Goal: Transaction & Acquisition: Purchase product/service

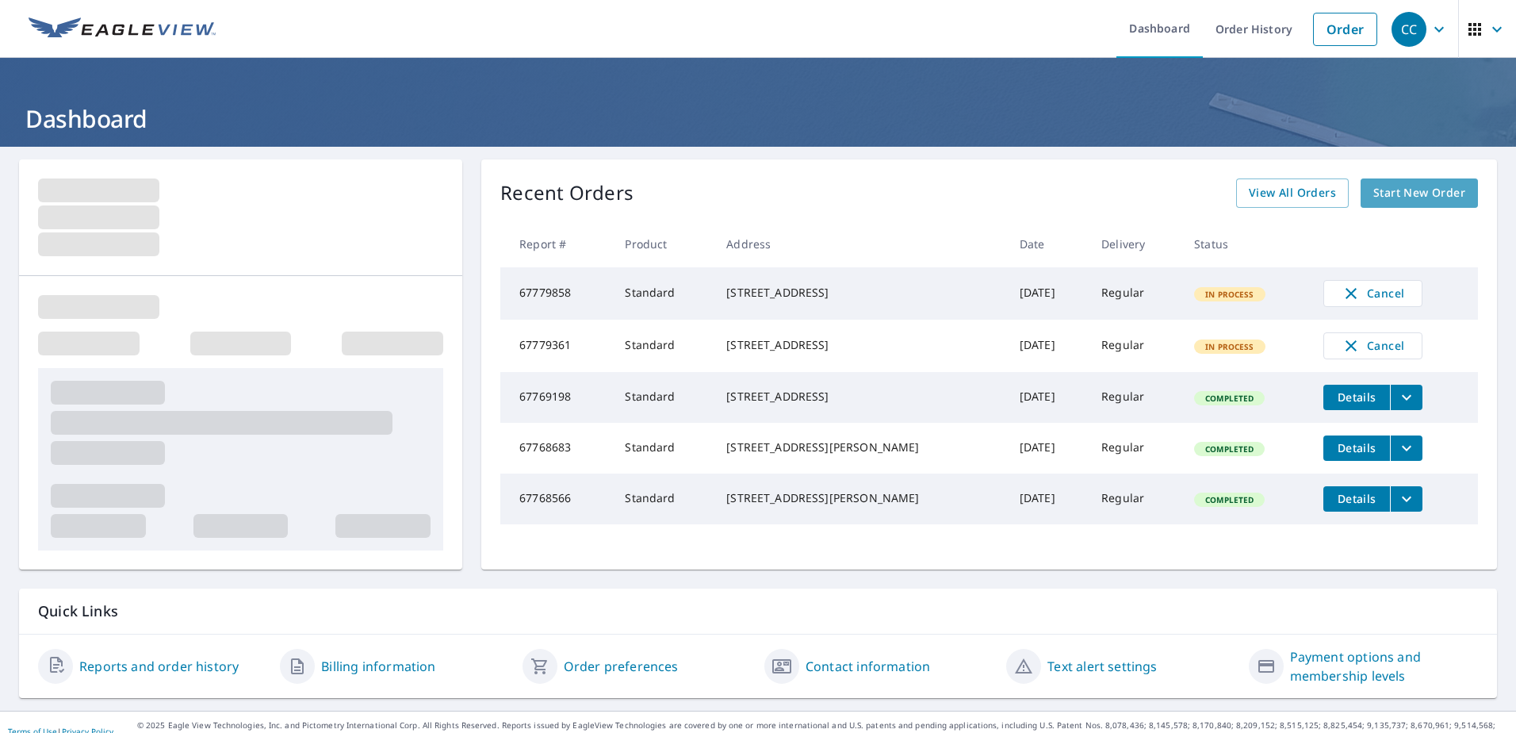
click at [1436, 199] on span "Start New Order" at bounding box center [1420, 193] width 92 height 20
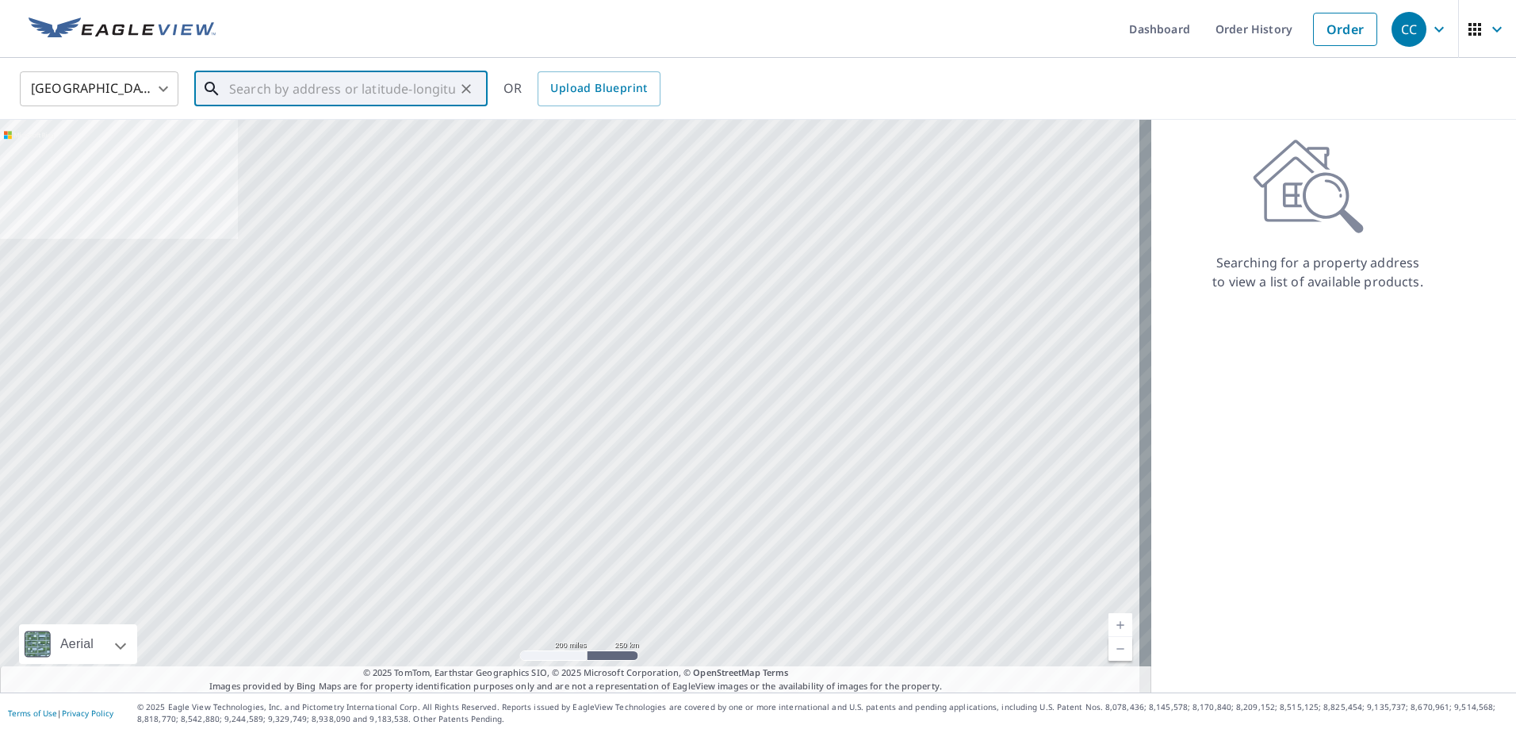
click at [349, 83] on input "text" at bounding box center [342, 89] width 226 height 44
paste input "[STREET_ADDRESS]"
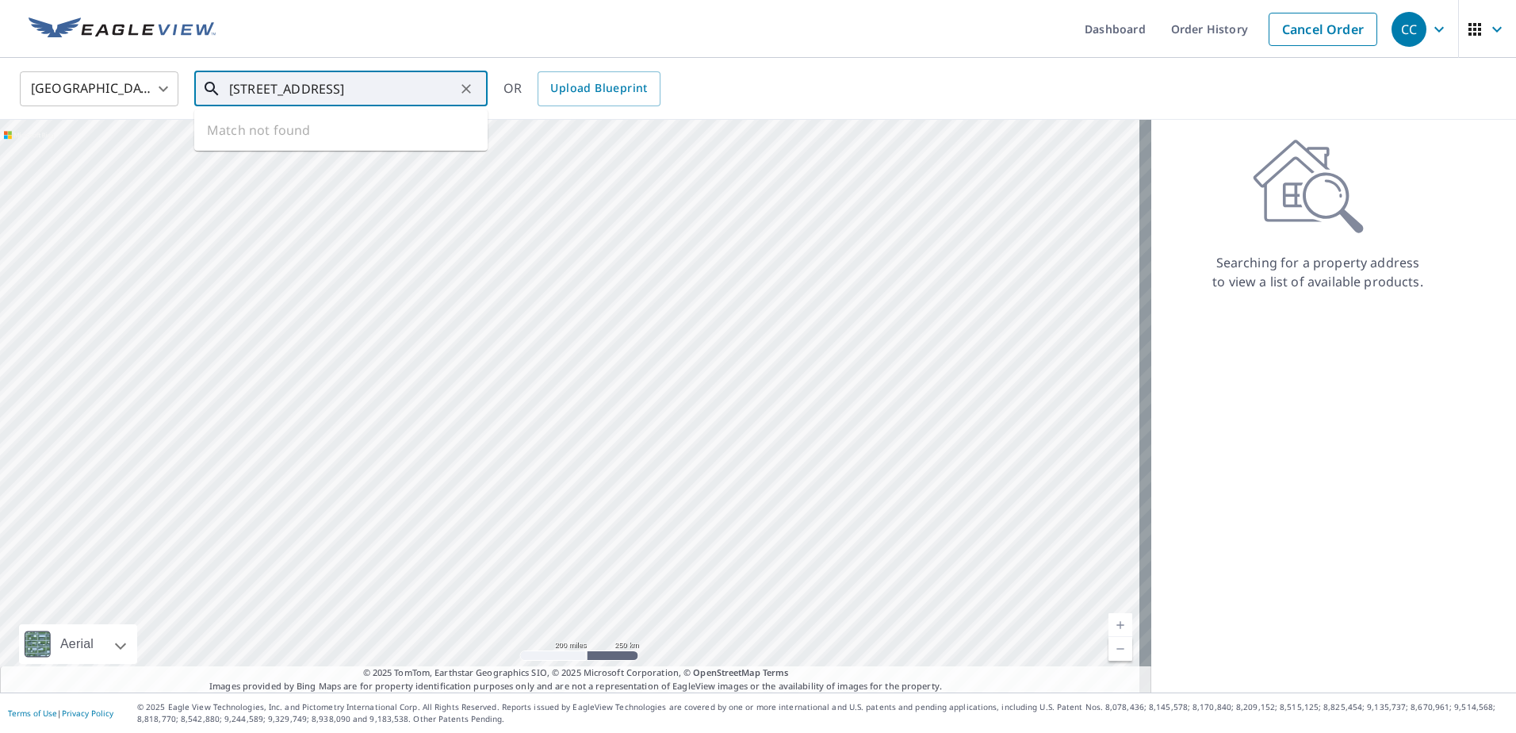
scroll to position [0, 61]
click at [338, 129] on span "[STREET_ADDRESS]" at bounding box center [350, 134] width 249 height 19
type input "[STREET_ADDRESS]"
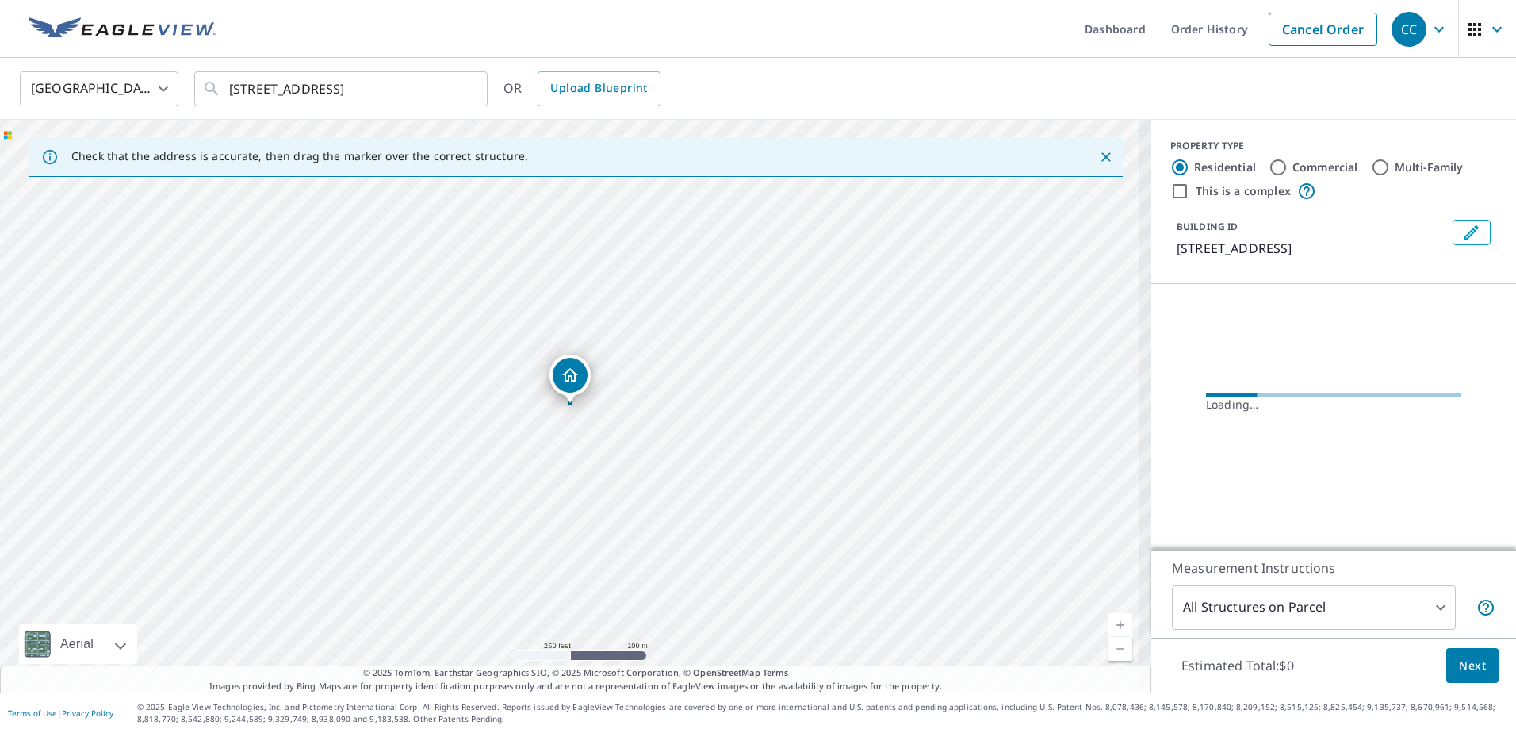
scroll to position [0, 0]
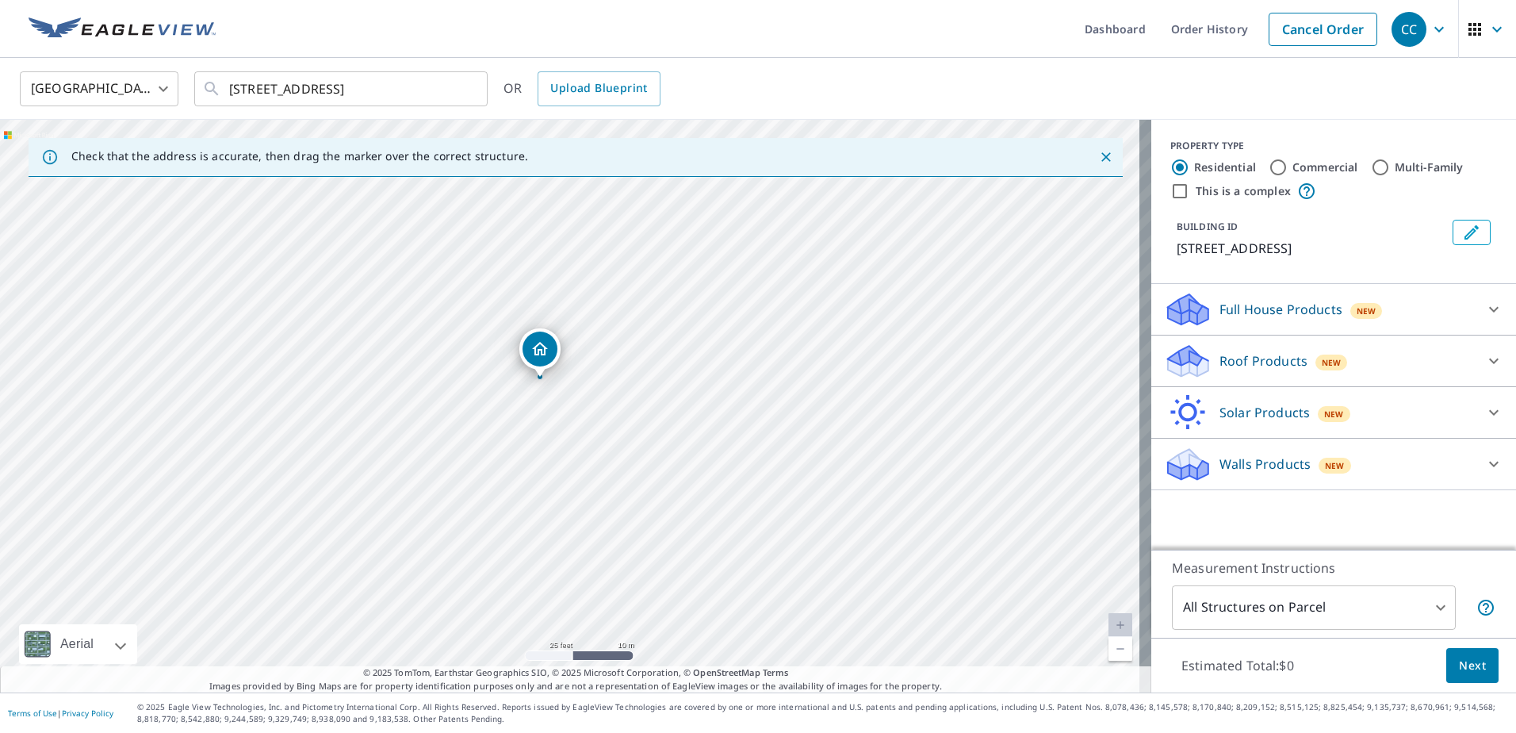
click at [1240, 370] on p "Roof Products" at bounding box center [1264, 360] width 88 height 19
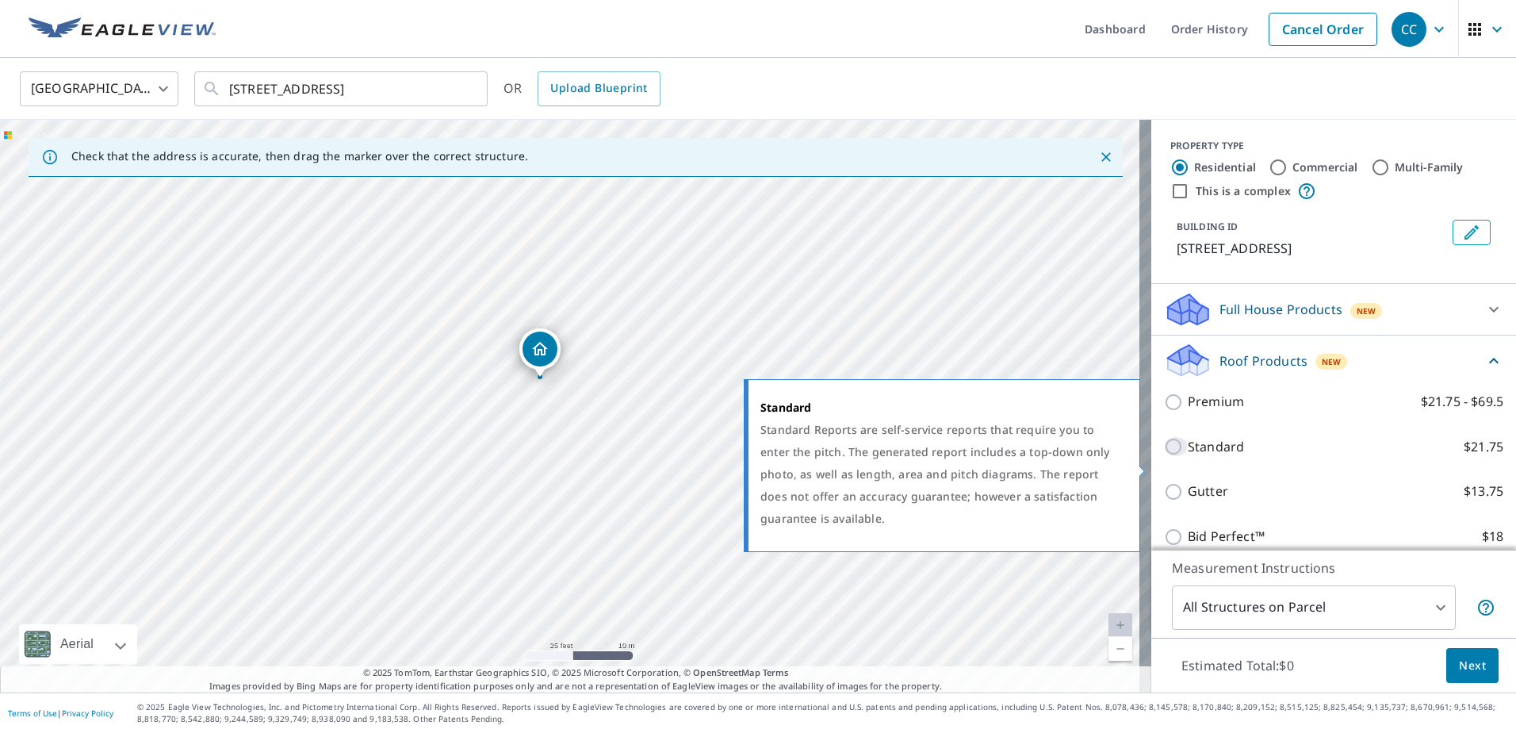
click at [1164, 456] on input "Standard $21.75" at bounding box center [1176, 446] width 24 height 19
checkbox input "true"
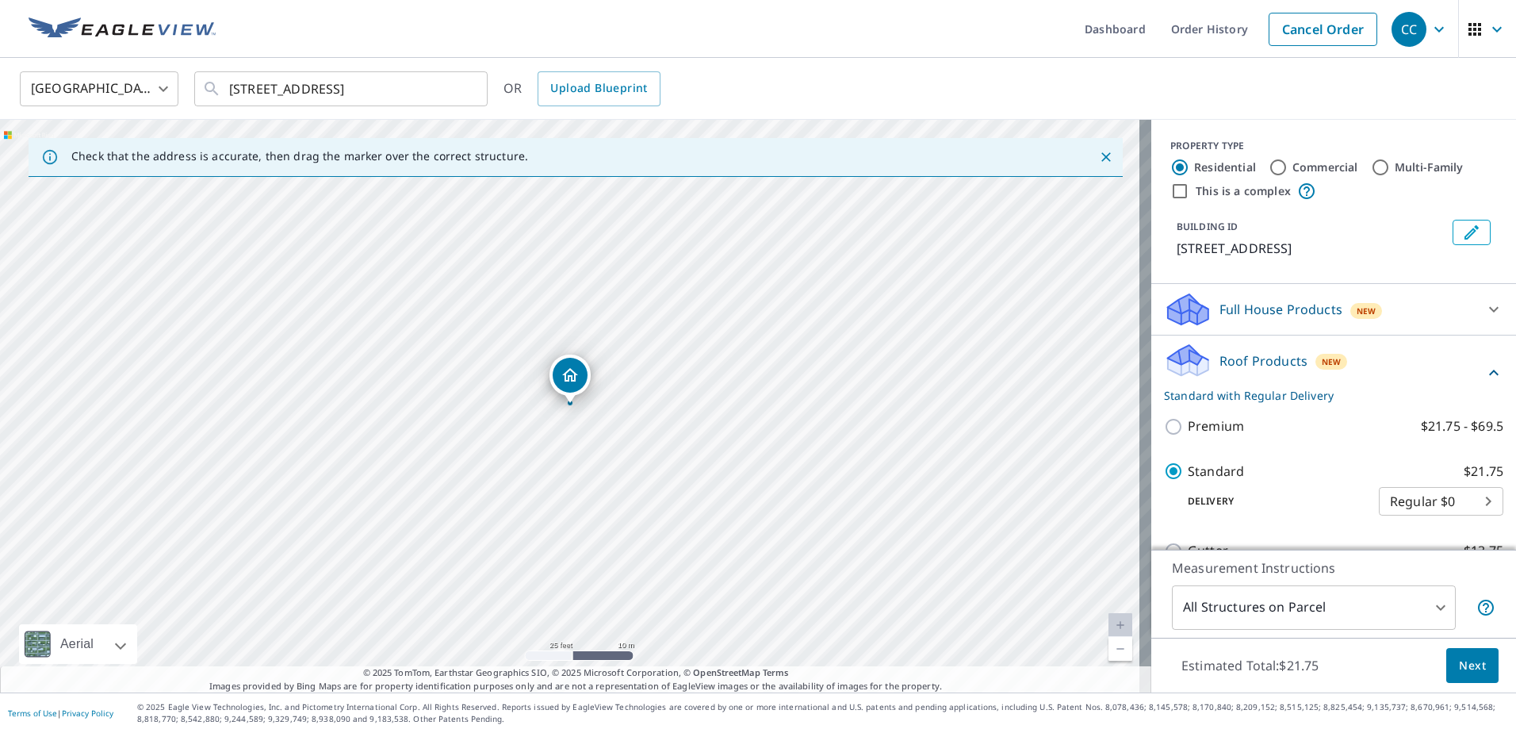
click at [1464, 663] on span "Next" at bounding box center [1472, 666] width 27 height 20
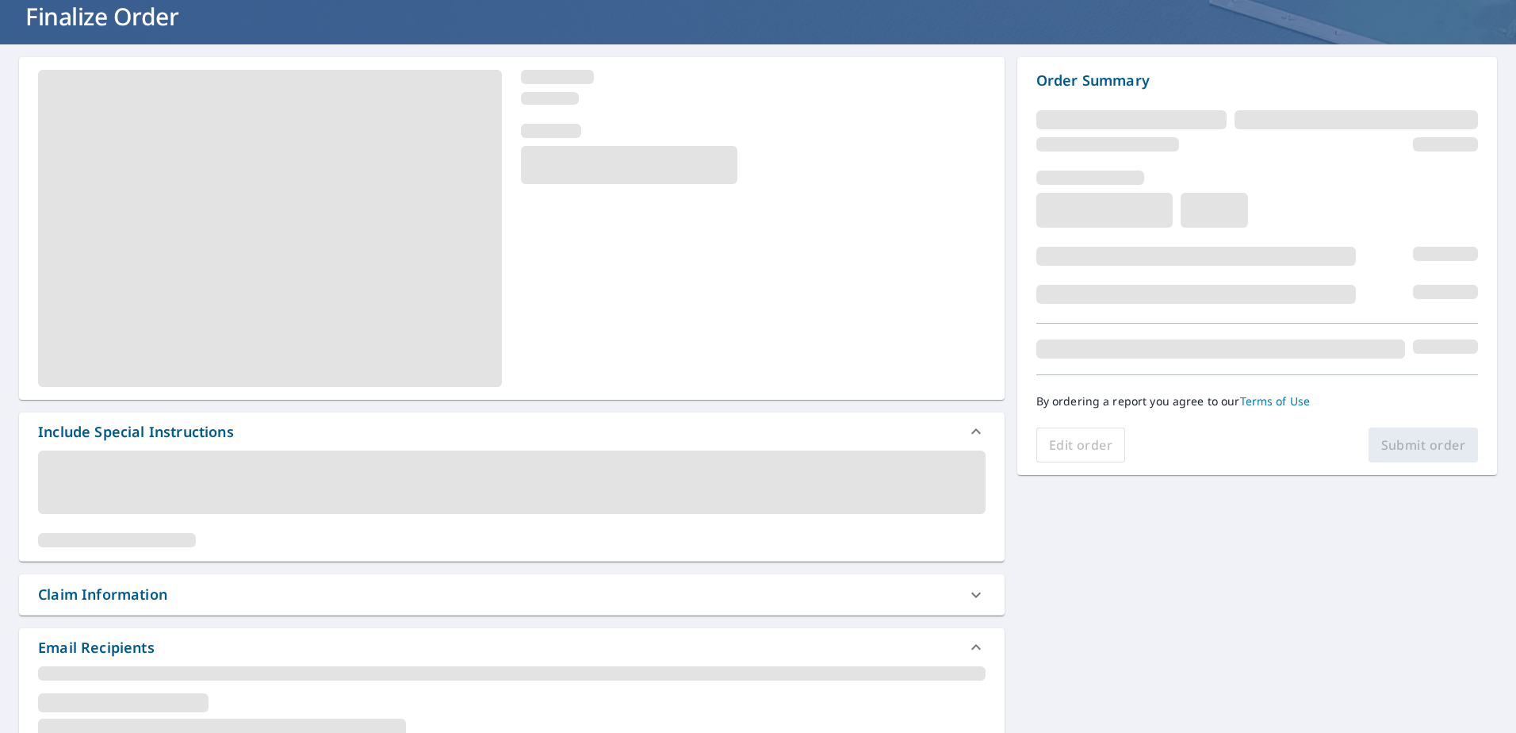
scroll to position [238, 0]
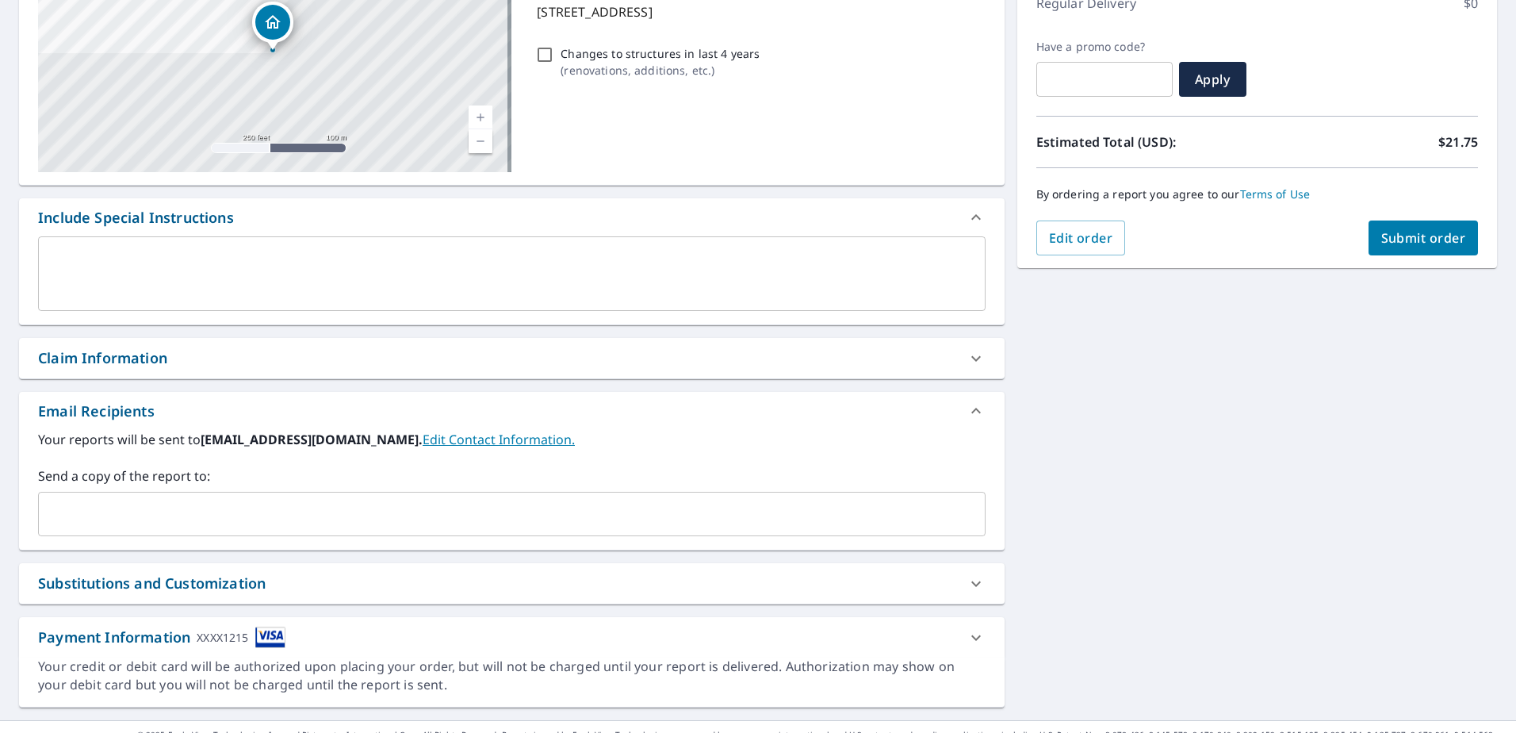
click at [152, 353] on div "Claim Information" at bounding box center [102, 357] width 129 height 21
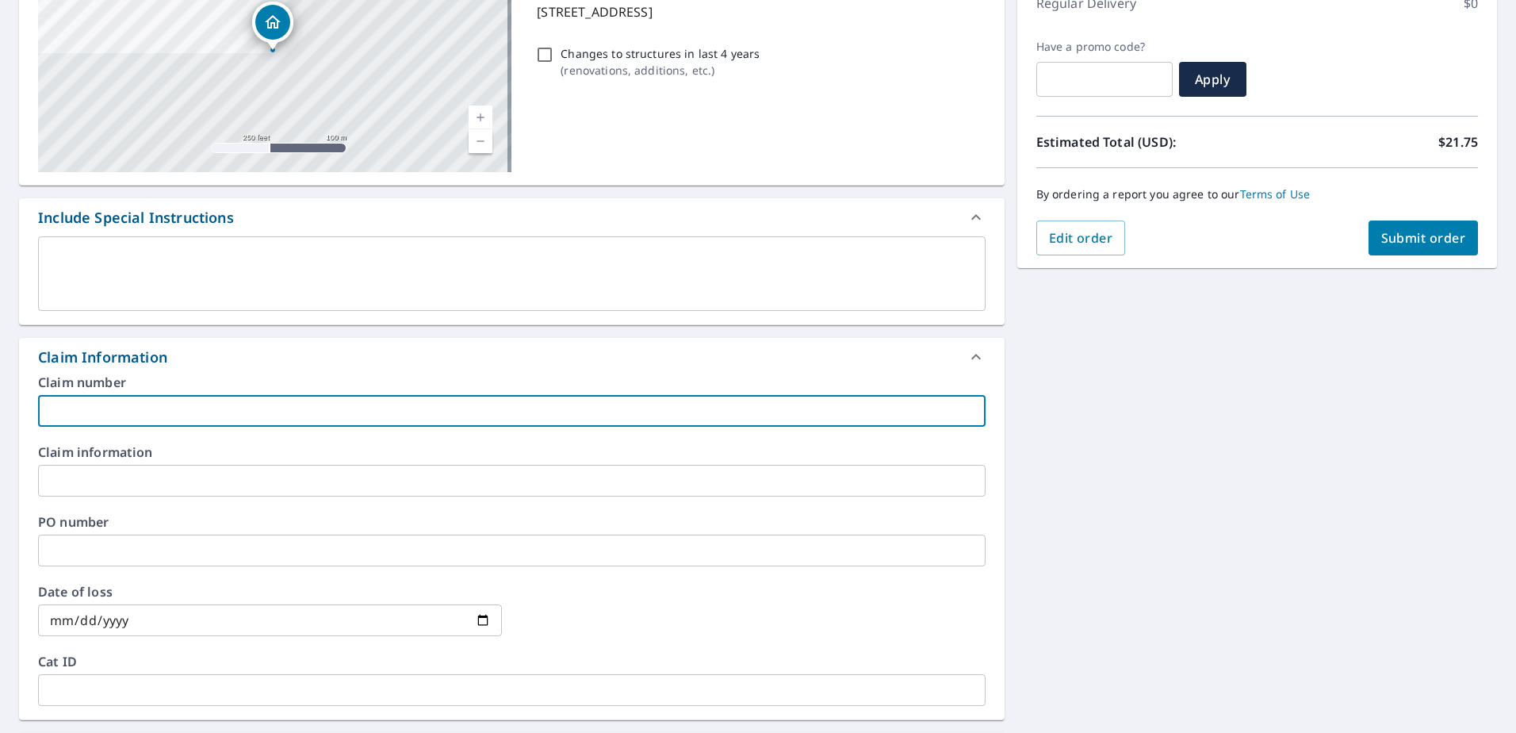
click at [128, 400] on input "text" at bounding box center [512, 411] width 948 height 32
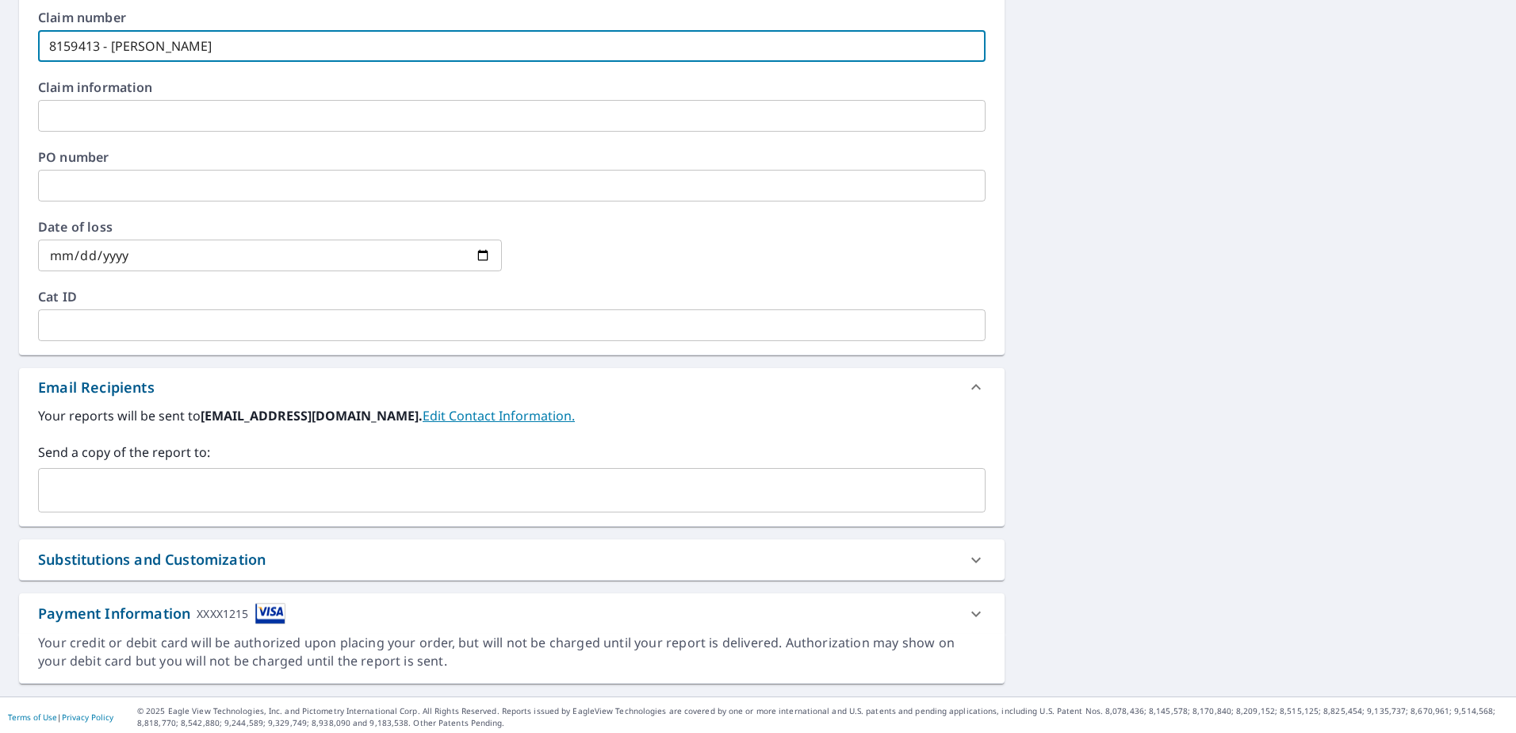
scroll to position [607, 0]
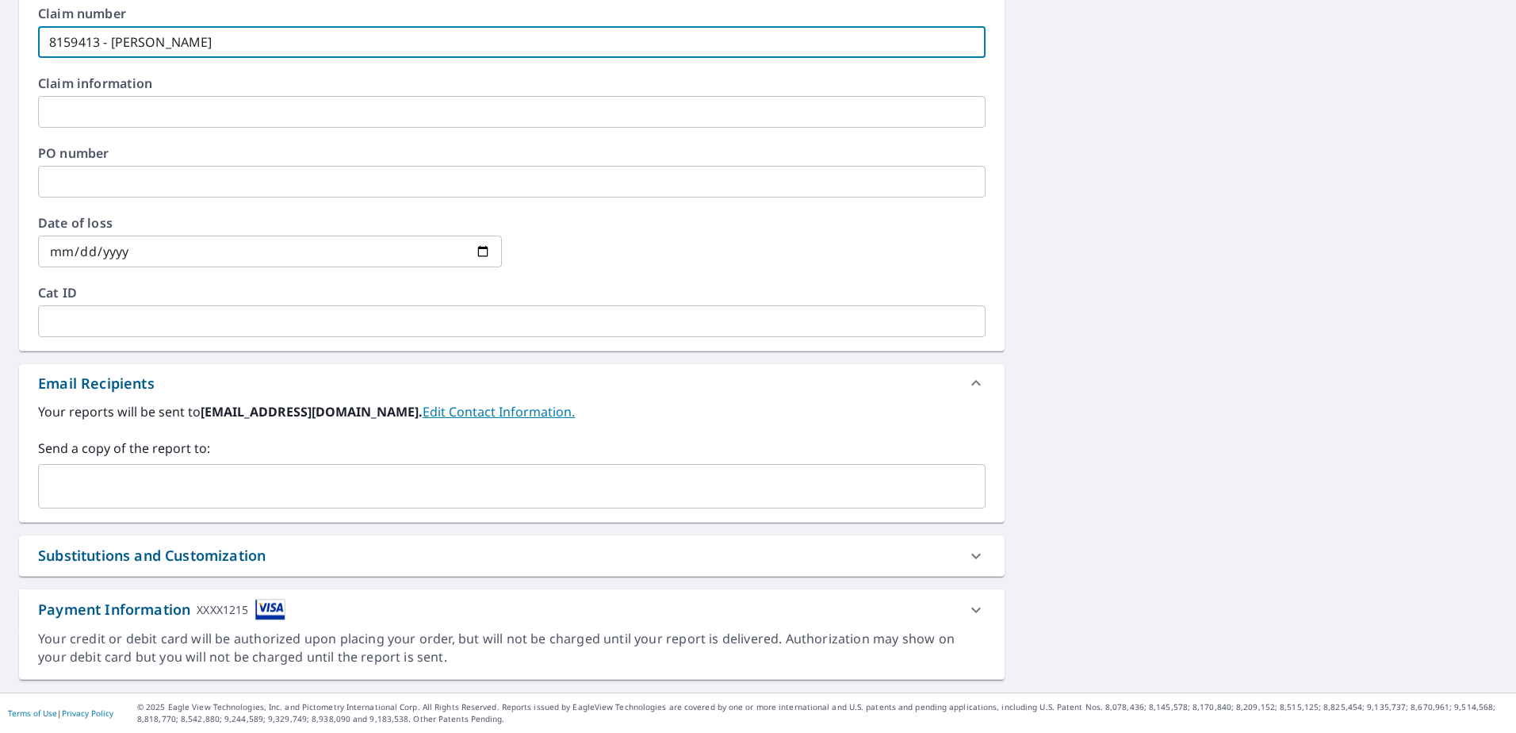
type input "8159413 - [PERSON_NAME]"
click at [109, 485] on input "text" at bounding box center [500, 486] width 910 height 30
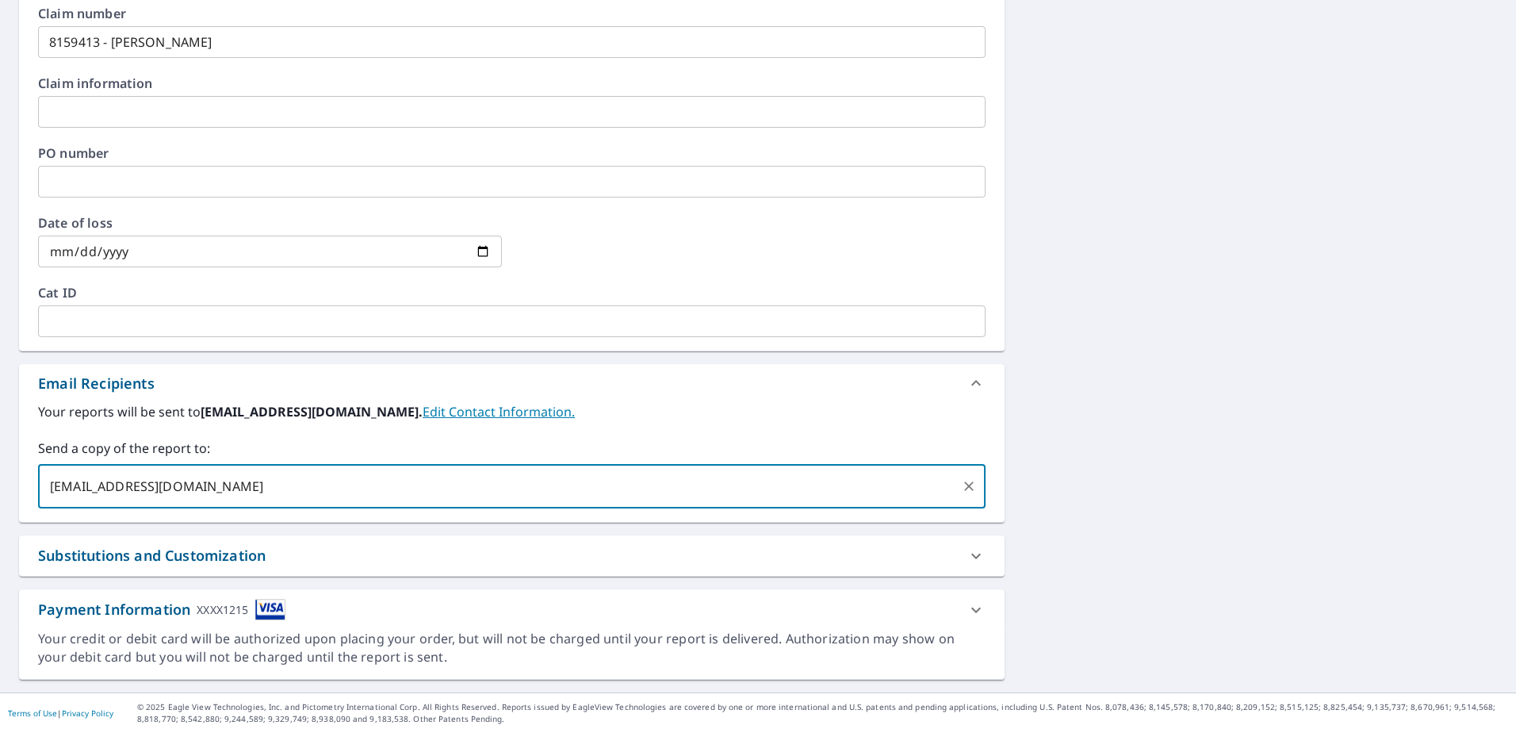
type input "[EMAIL_ADDRESS][DOMAIN_NAME]"
click at [1079, 348] on div "**********" at bounding box center [758, 116] width 1516 height 1152
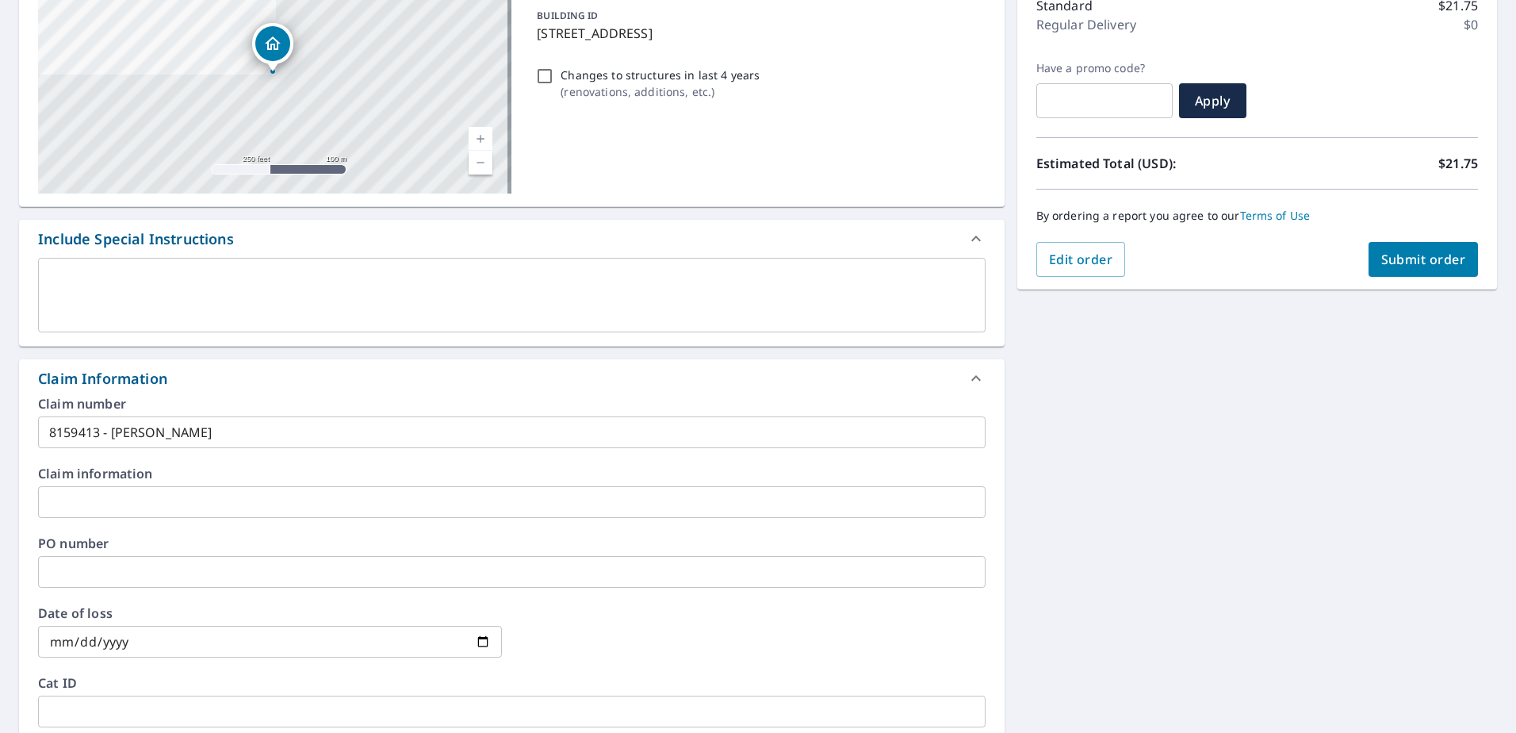
scroll to position [210, 0]
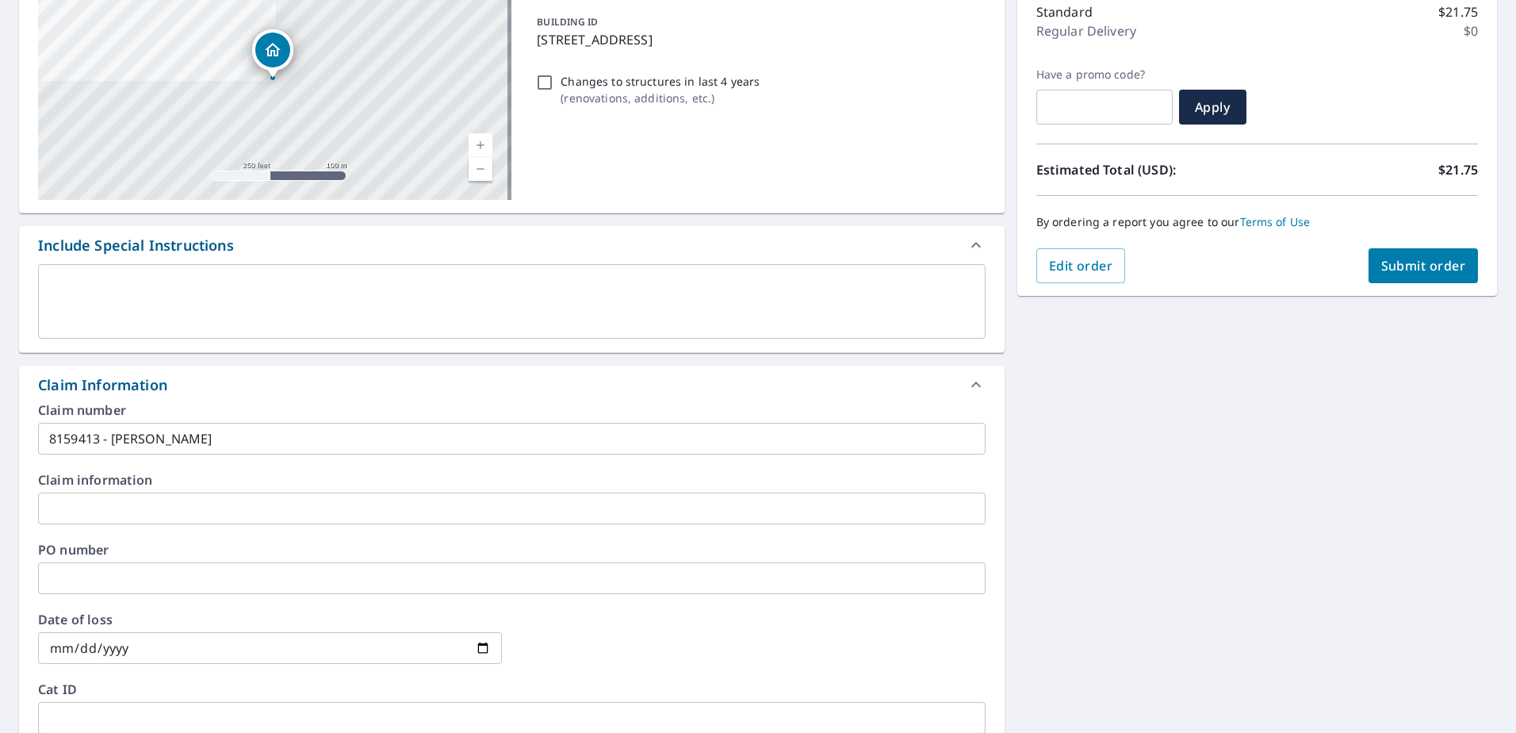
click at [1393, 276] on button "Submit order" at bounding box center [1424, 265] width 110 height 35
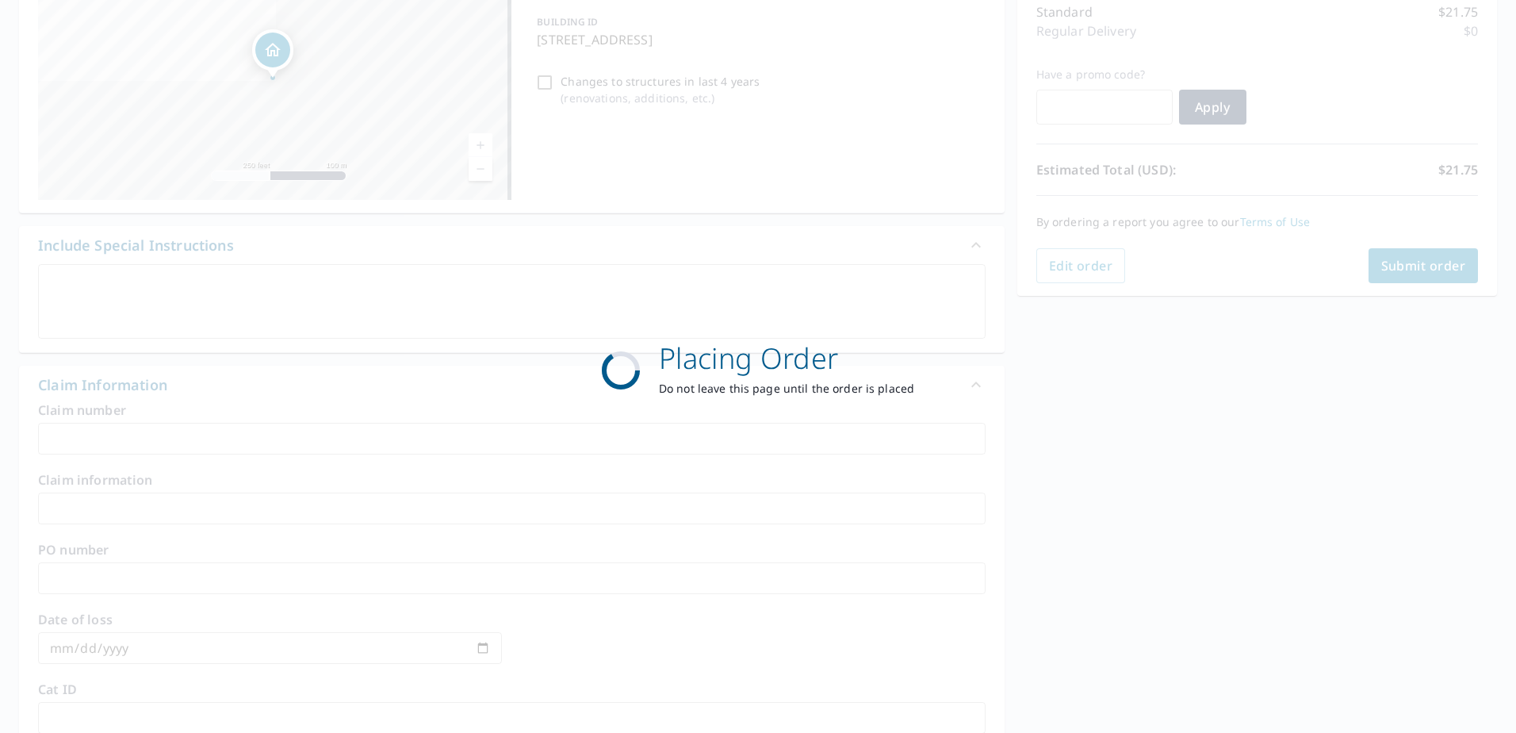
scroll to position [201, 0]
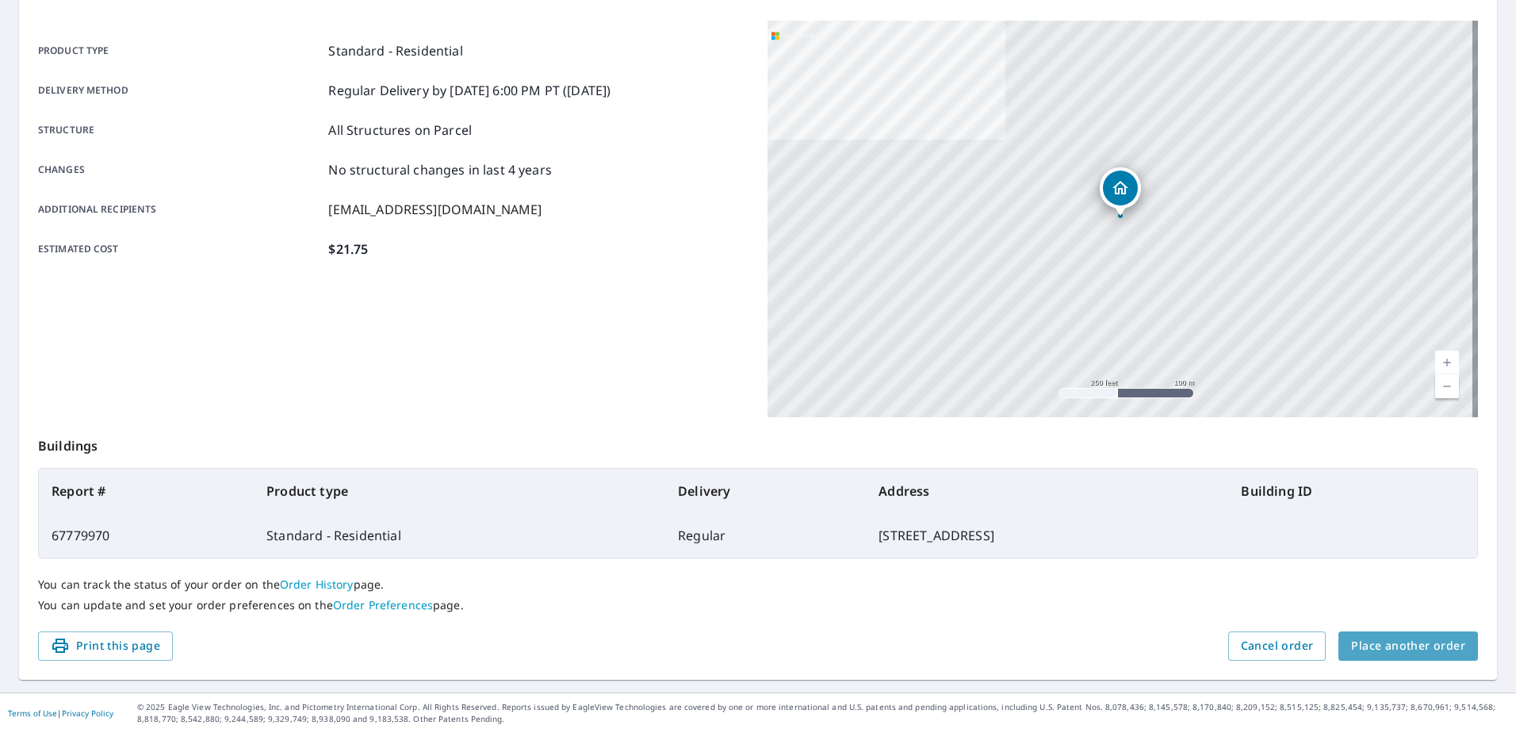
click at [1439, 653] on span "Place another order" at bounding box center [1408, 646] width 114 height 20
